Goal: Information Seeking & Learning: Learn about a topic

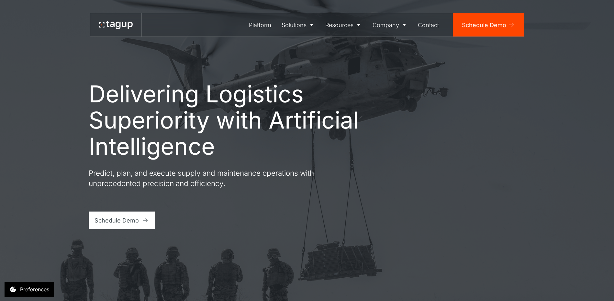
click at [51, 93] on div "Delivering Logistics Superiority with Artificial Intelligence Predict, plan, an…" at bounding box center [307, 150] width 584 height 301
click at [68, 130] on div "Delivering Logistics Superiority with Artificial Intelligence Predict, plan, an…" at bounding box center [307, 150] width 584 height 301
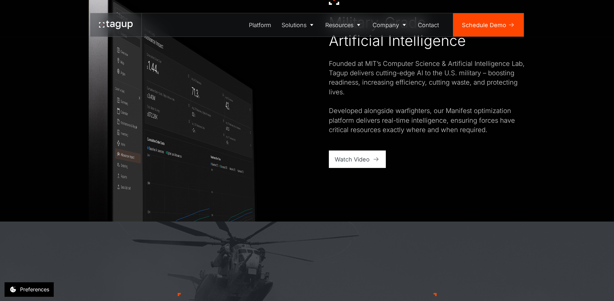
scroll to position [485, 0]
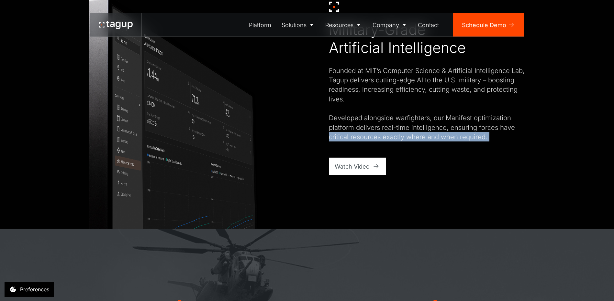
drag, startPoint x: 348, startPoint y: 168, endPoint x: 312, endPoint y: 146, distance: 42.0
click at [301, 144] on div "Military-Grade Artificial Intelligence Founded at MIT’s Computer Science & Arti…" at bounding box center [307, 88] width 437 height 223
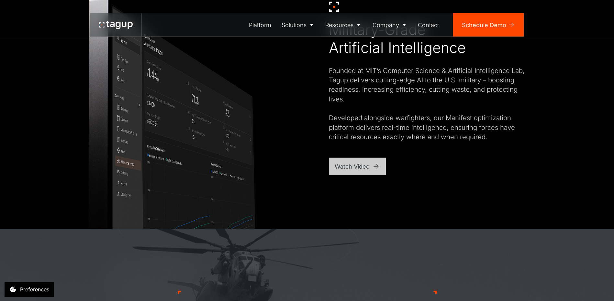
drag, startPoint x: 312, startPoint y: 146, endPoint x: 351, endPoint y: 168, distance: 44.4
click at [351, 168] on div "Watch Video" at bounding box center [351, 166] width 35 height 9
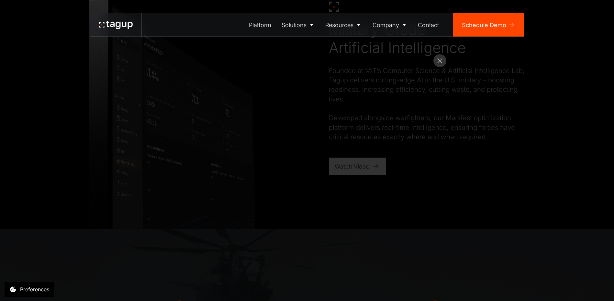
click at [438, 59] on rect at bounding box center [439, 60] width 13 height 13
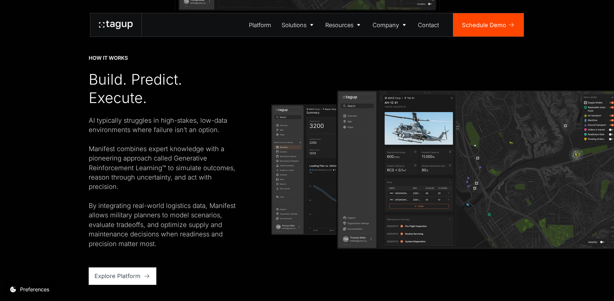
scroll to position [1197, 0]
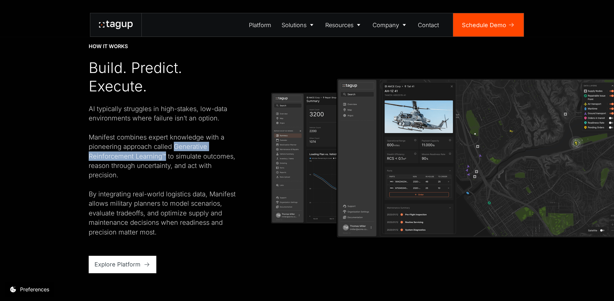
drag, startPoint x: 165, startPoint y: 154, endPoint x: 175, endPoint y: 148, distance: 11.4
click at [175, 148] on div "AI typically struggles in high-stakes, low-data environments where failure isn’…" at bounding box center [165, 170] width 153 height 133
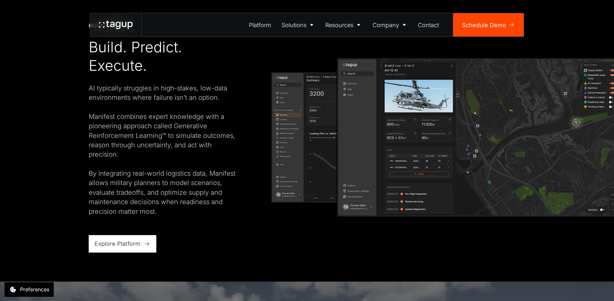
scroll to position [1229, 0]
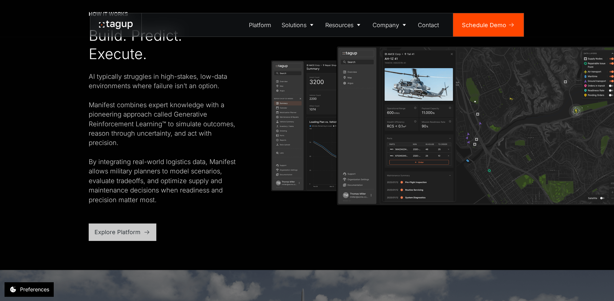
click at [136, 231] on div "Explore Platform" at bounding box center [117, 232] width 46 height 9
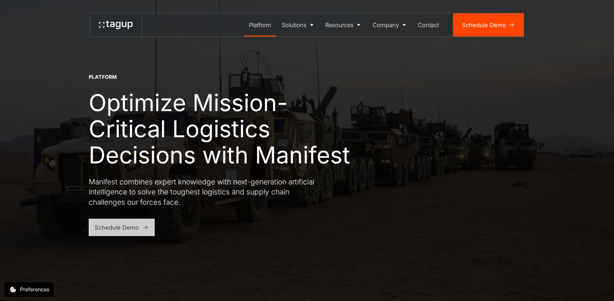
click at [137, 226] on div "Schedule Demo" at bounding box center [116, 228] width 44 height 9
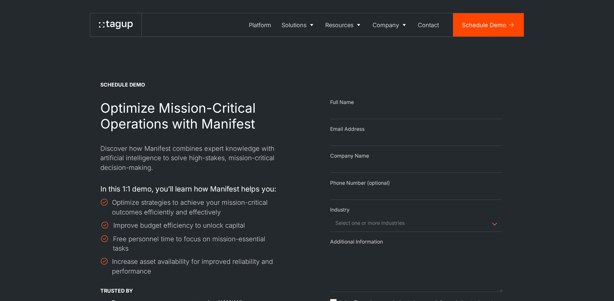
select select "Request Demo Form"
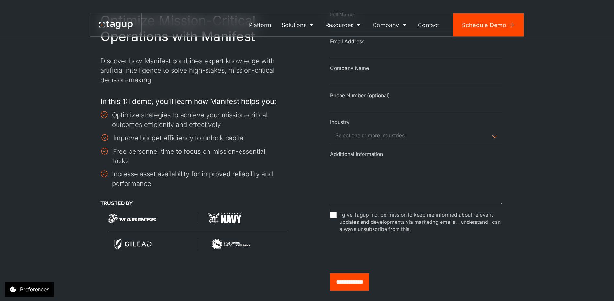
scroll to position [97, 0]
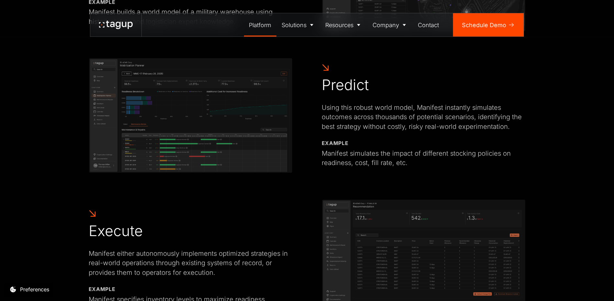
scroll to position [518, 0]
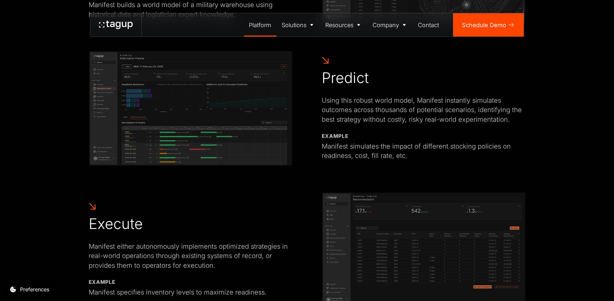
drag, startPoint x: 73, startPoint y: 151, endPoint x: 63, endPoint y: 152, distance: 10.1
click at [63, 152] on div "HOW IT WORKS Build. Predict. Execute. AI typically struggles to support high-st…" at bounding box center [307, 60] width 584 height 553
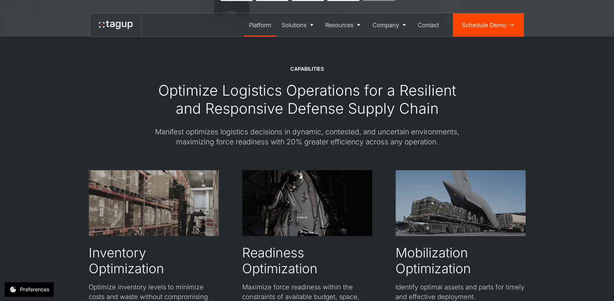
scroll to position [1067, 0]
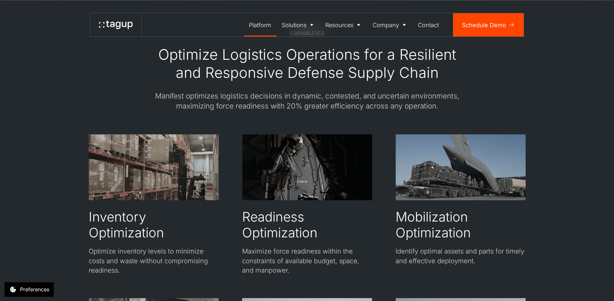
scroll to position [1072, 0]
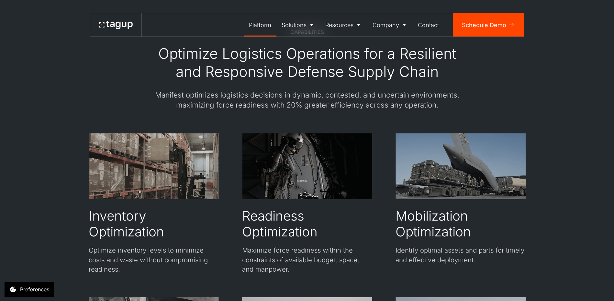
drag, startPoint x: 63, startPoint y: 153, endPoint x: 64, endPoint y: 159, distance: 6.6
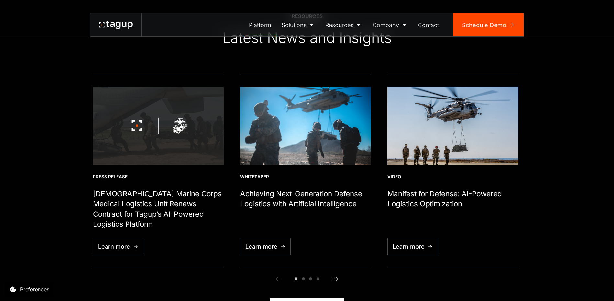
scroll to position [1751, 0]
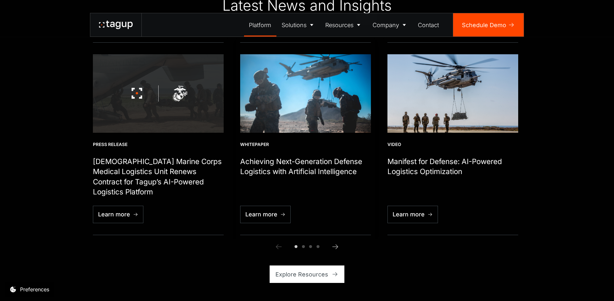
click at [270, 176] on h1 "Achieving Next-Generation Defense Logistics with Artificial Intelligence" at bounding box center [305, 167] width 131 height 20
click at [273, 173] on h1 "Achieving Next-Generation Defense Logistics with Artificial Intelligence" at bounding box center [305, 167] width 131 height 20
click at [276, 103] on img "2 / 6" at bounding box center [305, 93] width 131 height 78
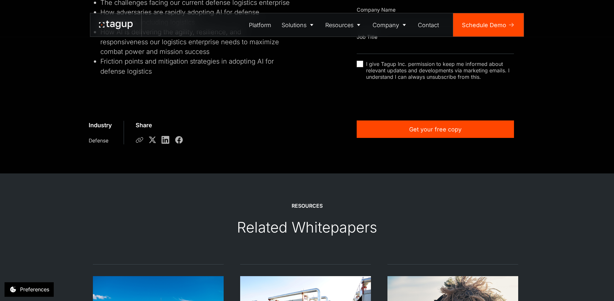
scroll to position [259, 0]
